Goal: Task Accomplishment & Management: Complete application form

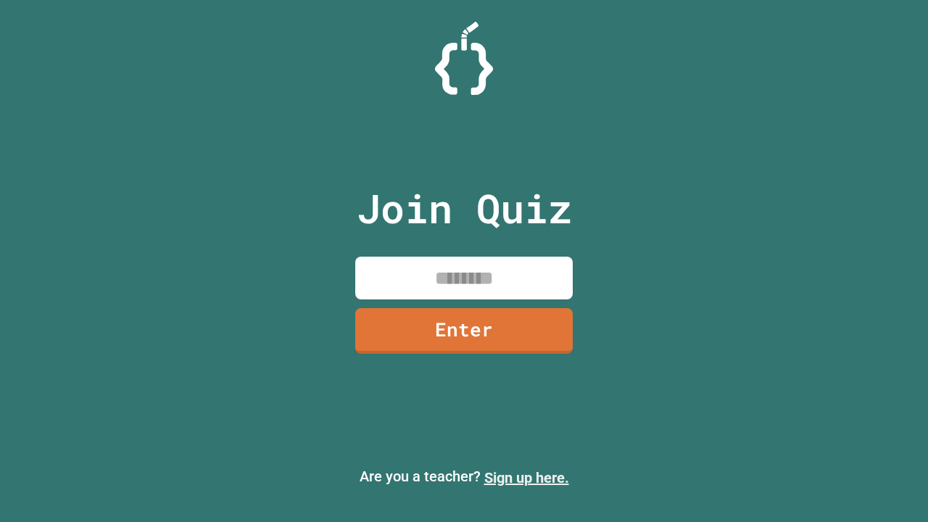
click at [520, 478] on link "Sign up here." at bounding box center [527, 477] width 85 height 17
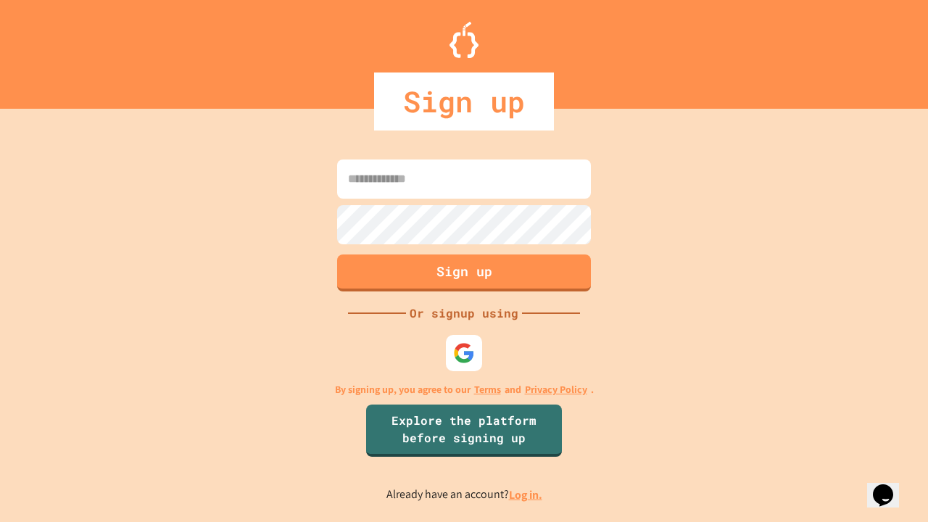
click at [527, 495] on link "Log in." at bounding box center [525, 494] width 33 height 15
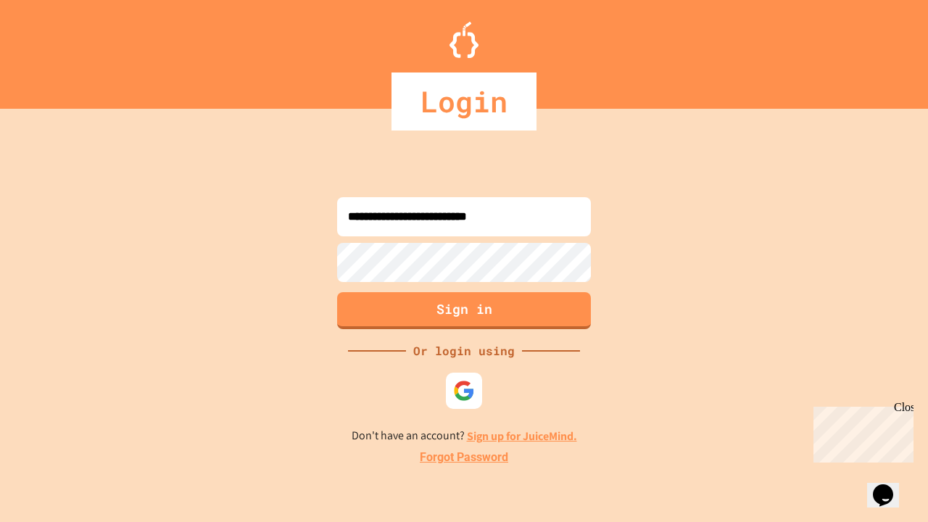
type input "**********"
